Goal: Task Accomplishment & Management: Use online tool/utility

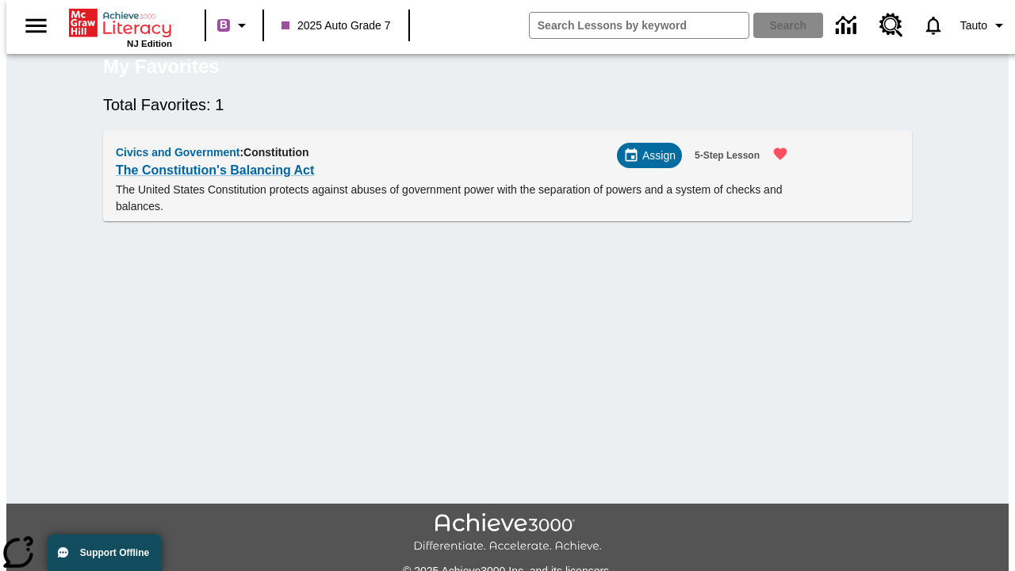
click at [656, 164] on span "Assign" at bounding box center [659, 156] width 33 height 17
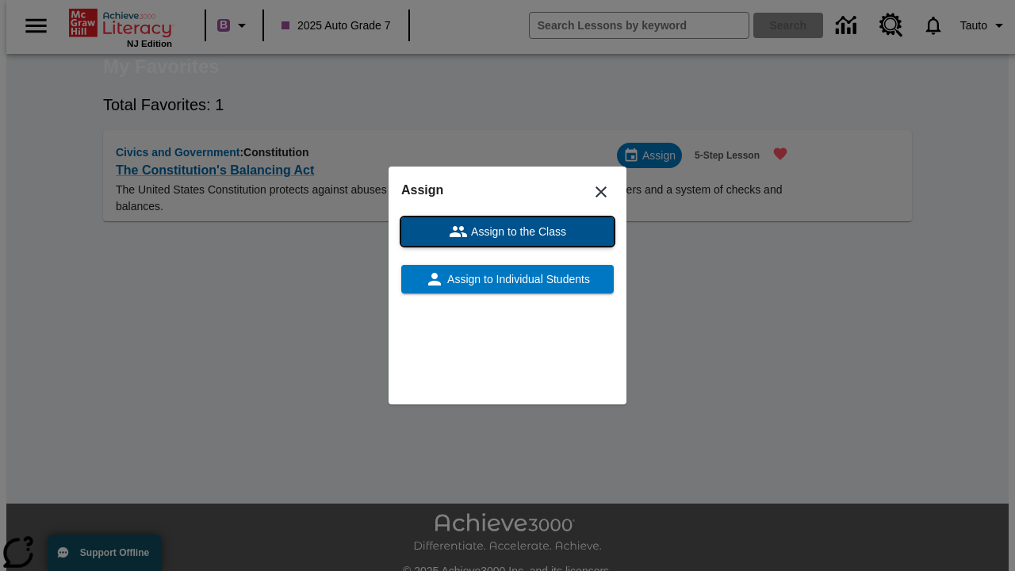
click at [508, 232] on span "Assign to the Class" at bounding box center [517, 232] width 98 height 17
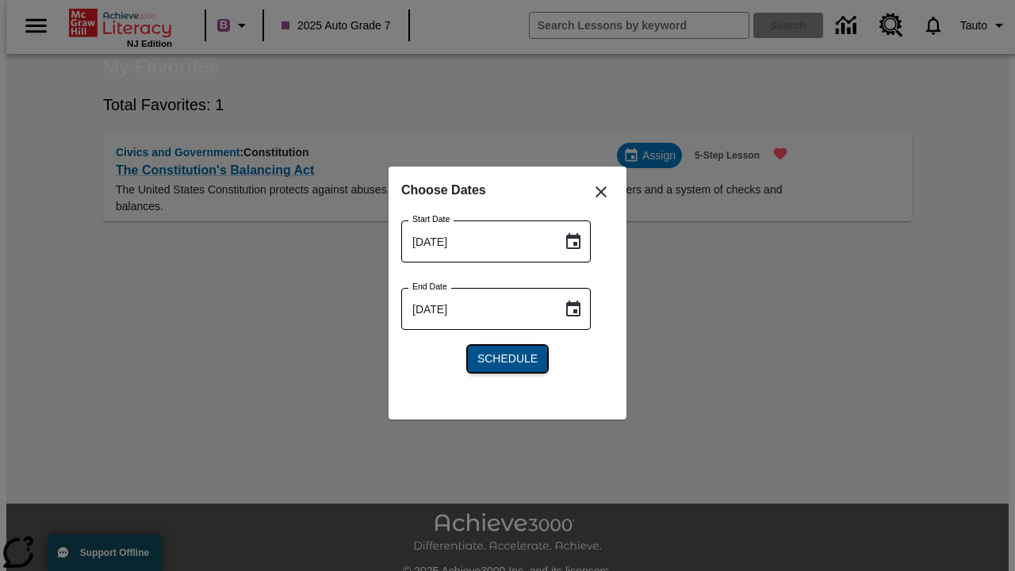
click at [508, 359] on span "Schedule" at bounding box center [508, 359] width 60 height 17
